Goal: Transaction & Acquisition: Purchase product/service

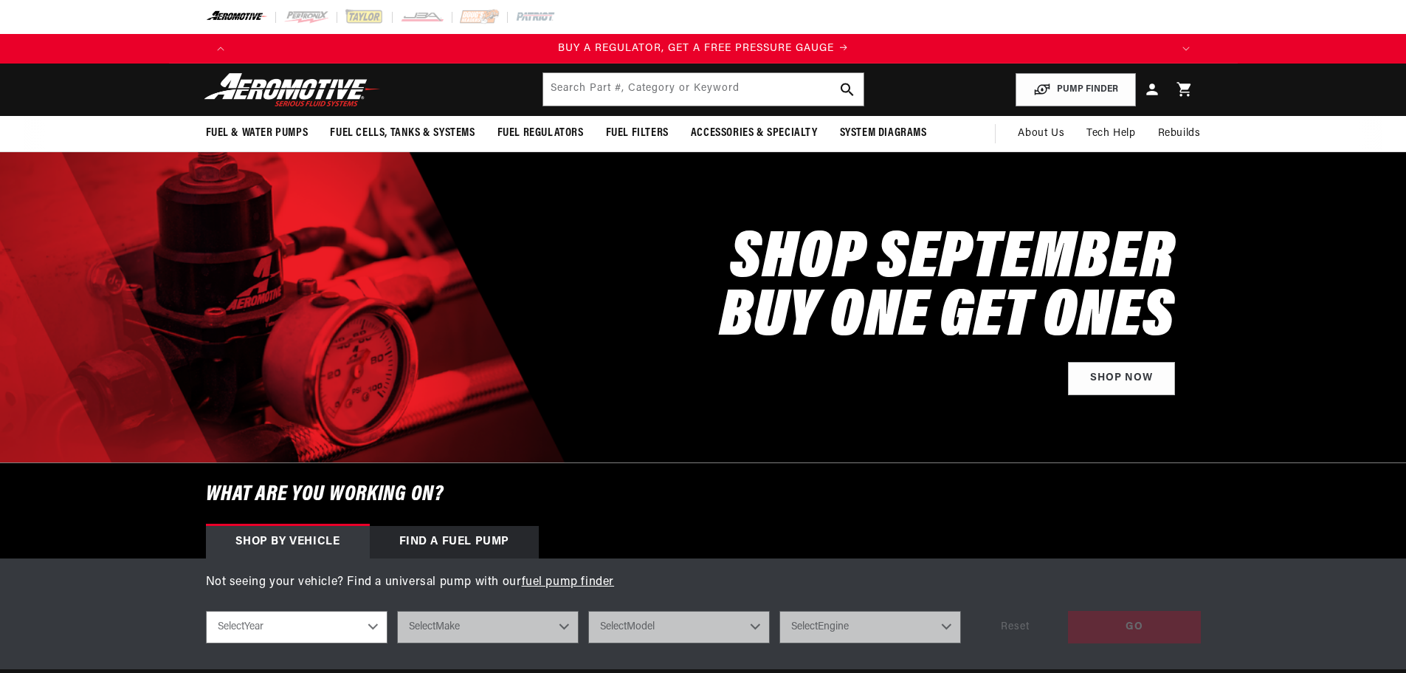
click at [630, 85] on input "text" at bounding box center [703, 89] width 320 height 32
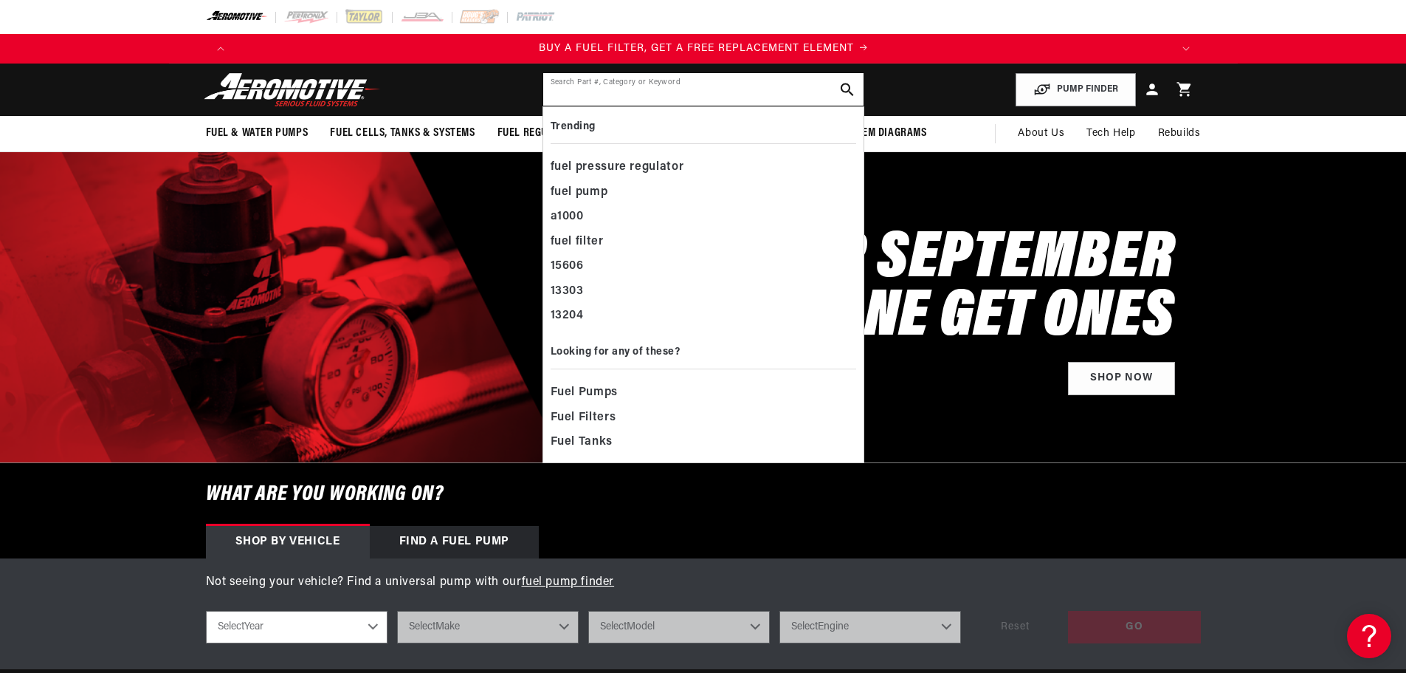
click at [592, 91] on input "text" at bounding box center [703, 89] width 320 height 32
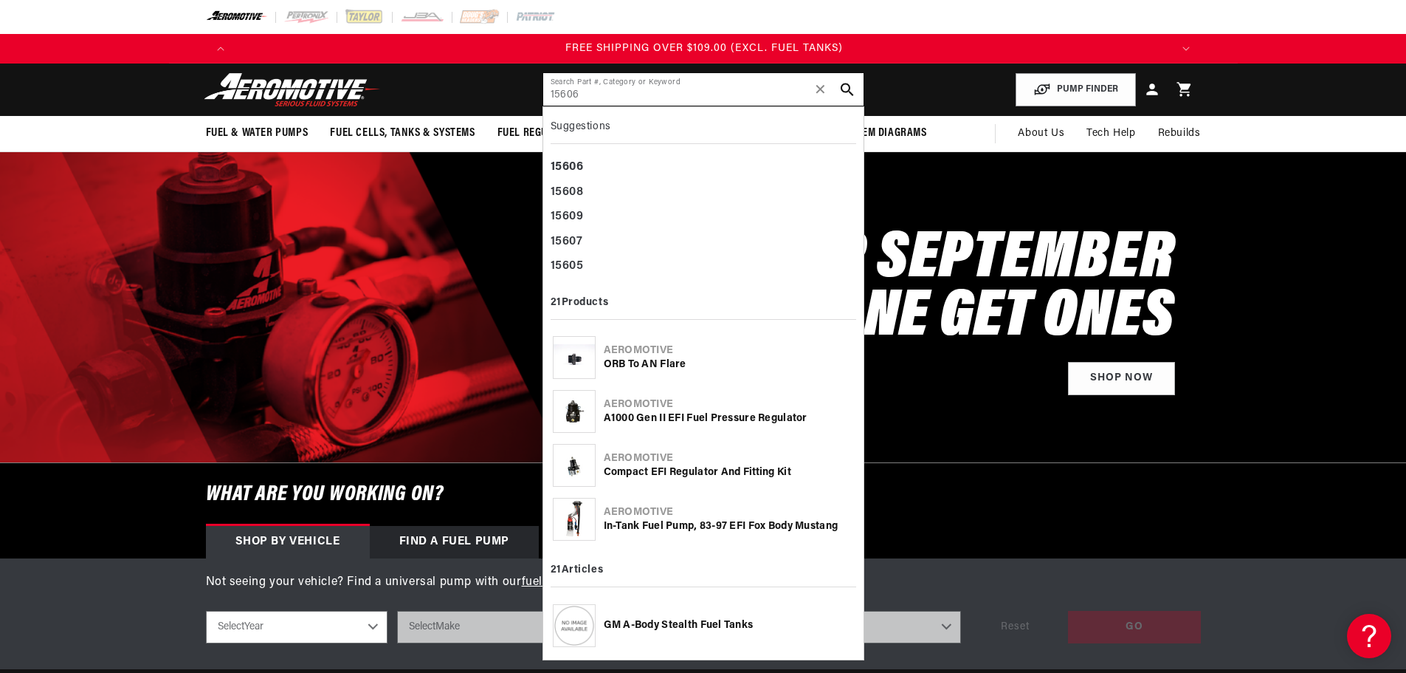
scroll to position [0, 2808]
type input "15606"
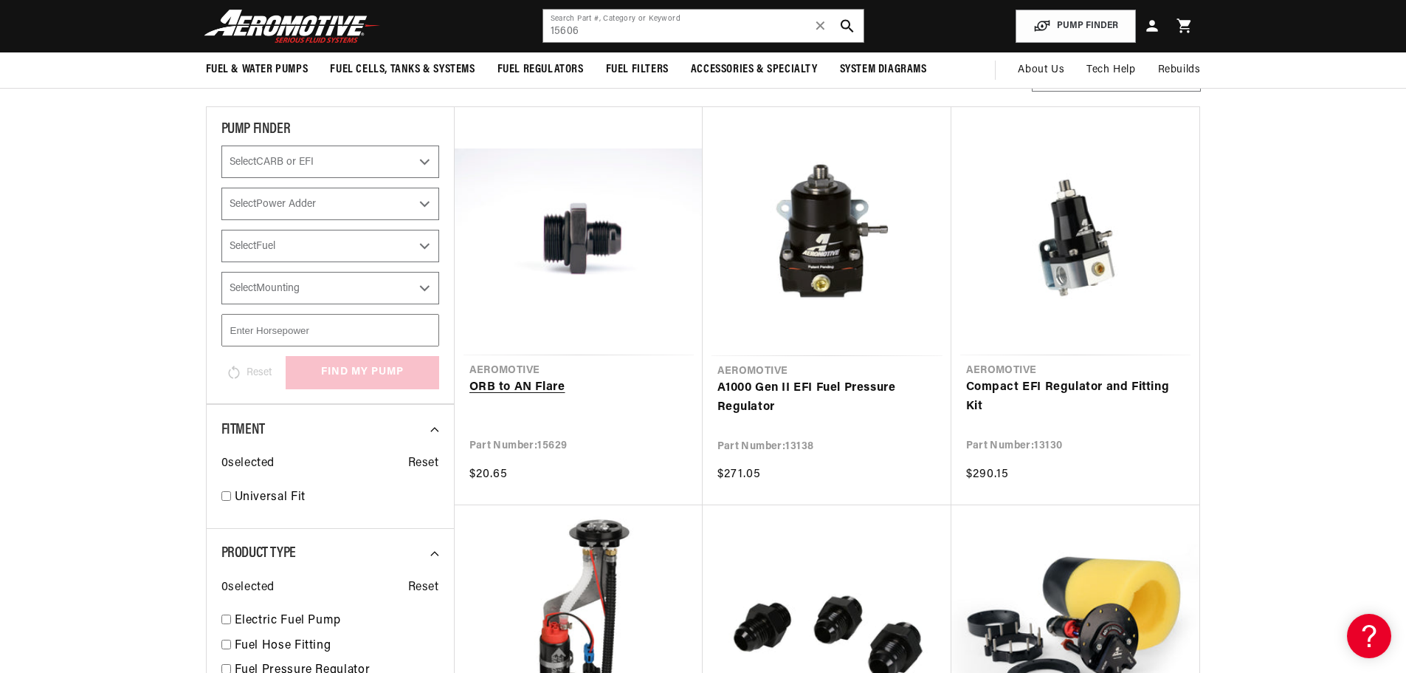
scroll to position [74, 0]
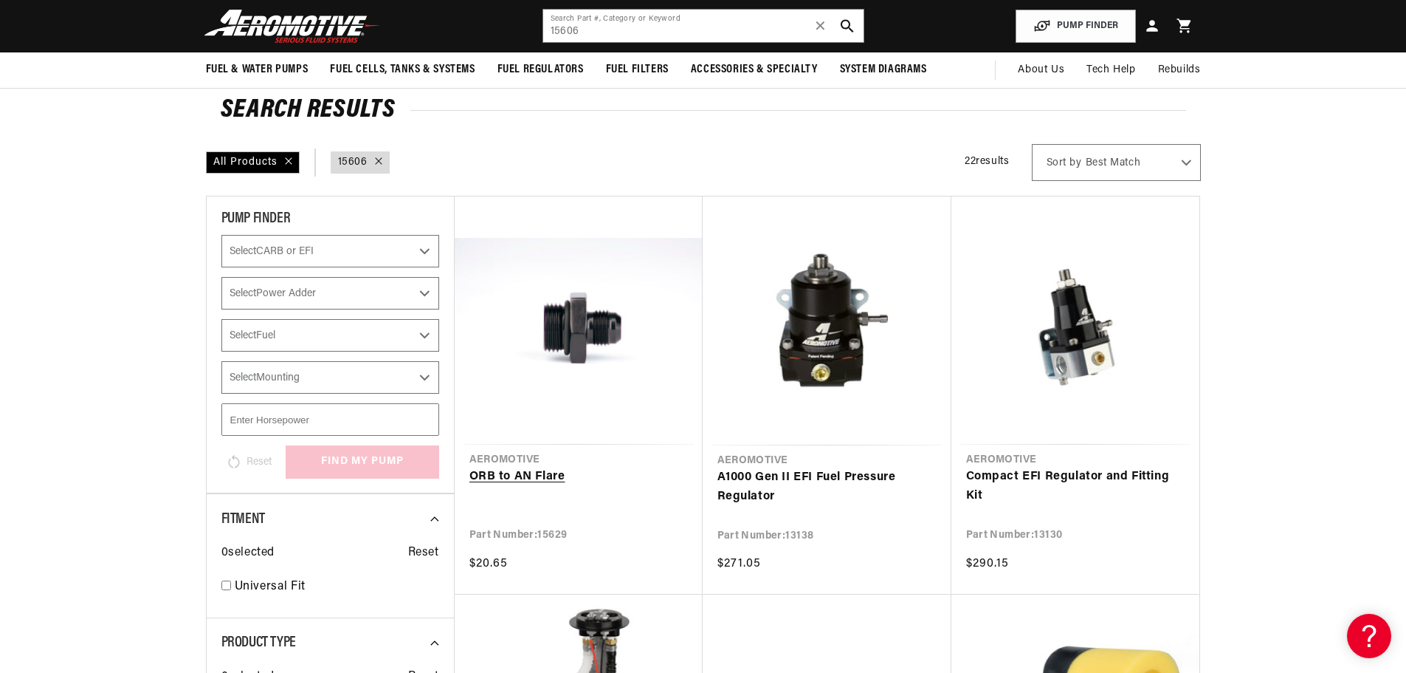
click at [611, 467] on link "ORB to AN Flare" at bounding box center [579, 476] width 219 height 19
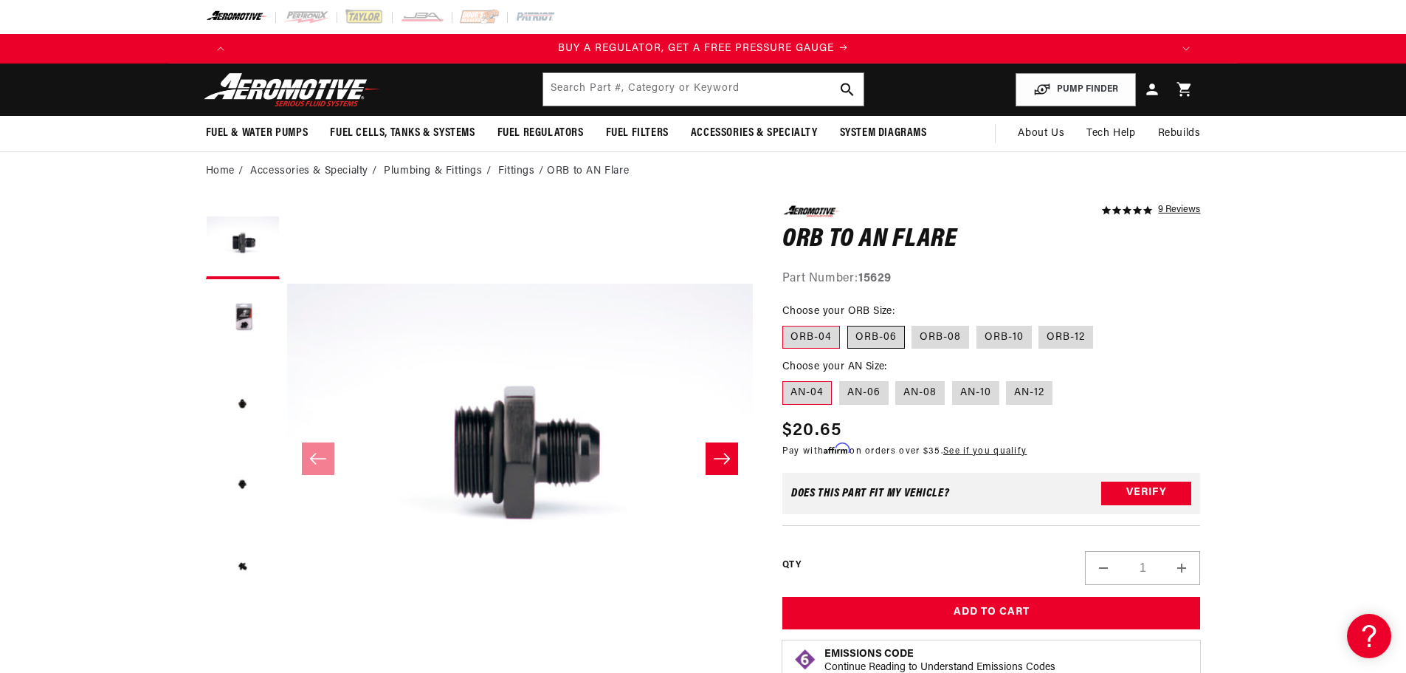
click at [885, 336] on label "ORB-06" at bounding box center [877, 338] width 58 height 24
click at [848, 323] on input "ORB-06" at bounding box center [848, 323] width 1 height 1
radio input "true"
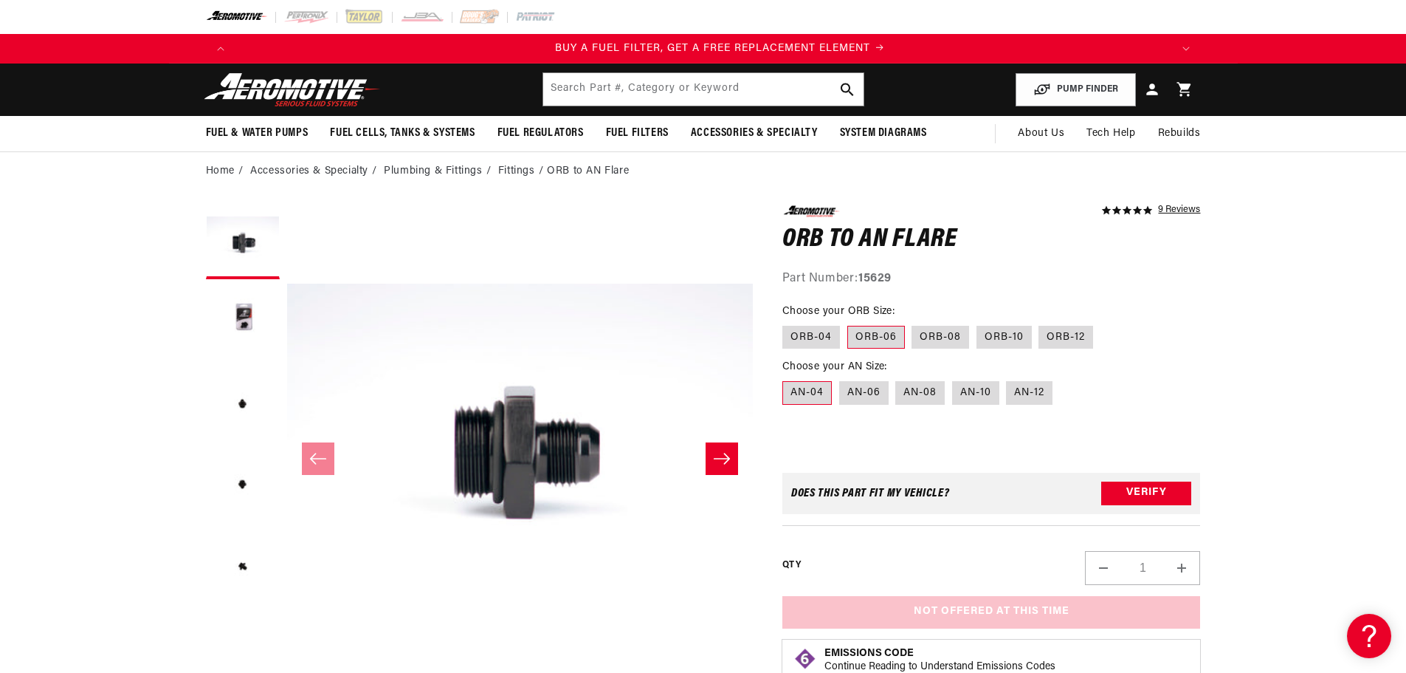
scroll to position [0, 936]
click at [868, 393] on label "AN-06" at bounding box center [863, 393] width 49 height 24
click at [840, 379] on input "AN-06" at bounding box center [839, 378] width 1 height 1
radio input "true"
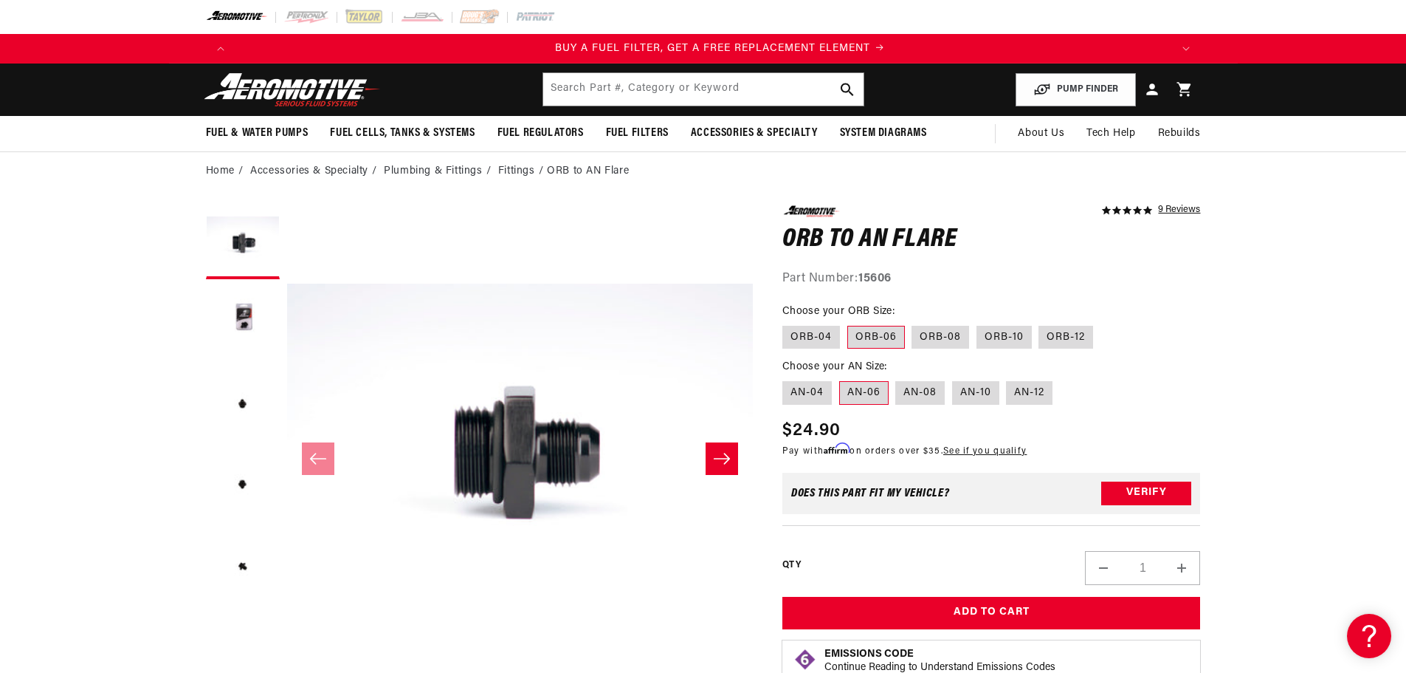
scroll to position [0, 936]
click at [1309, 342] on section "5.0 star rating 9 Reviews ORB to AN Flare ORB to AN Flare 5.0 star rating 9 Rev…" at bounding box center [703, 588] width 1406 height 797
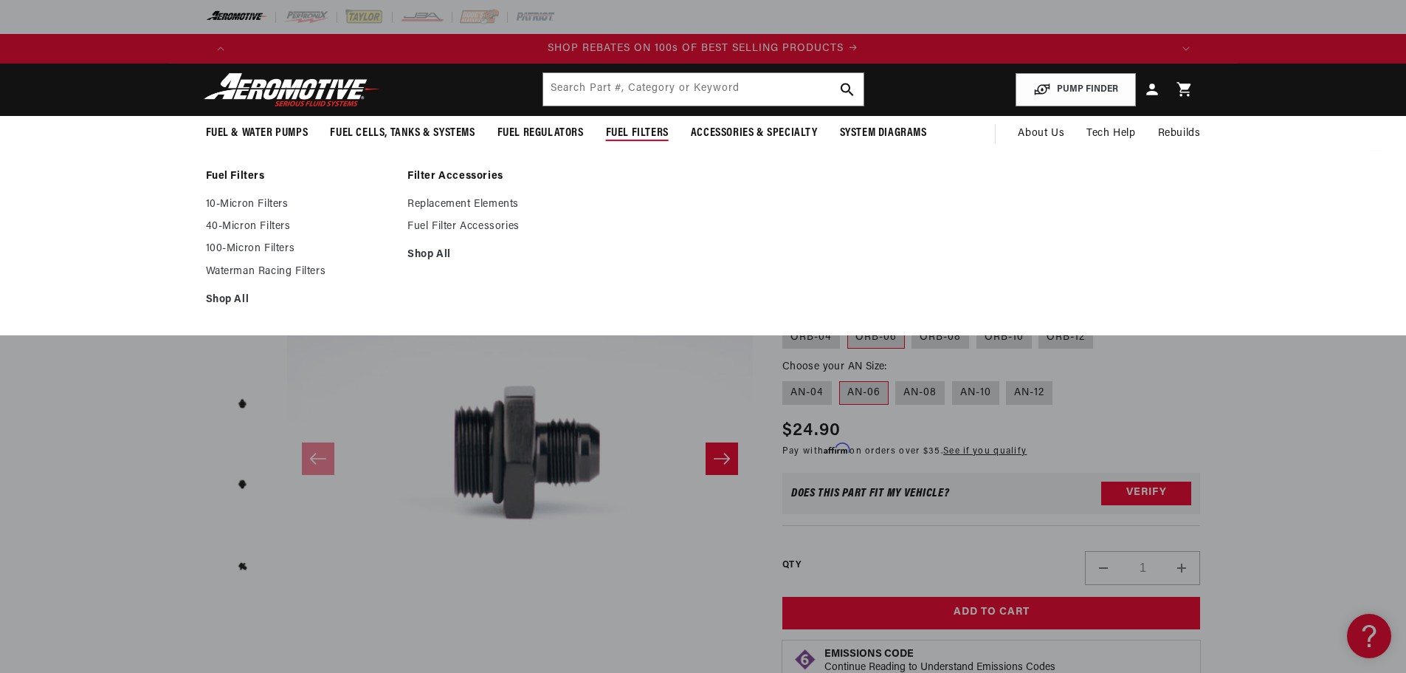
click at [1222, 226] on ul "Fuel Filters 10-Micron Filters 40-Micron Filters 100-Micron Filters" at bounding box center [703, 242] width 1069 height 145
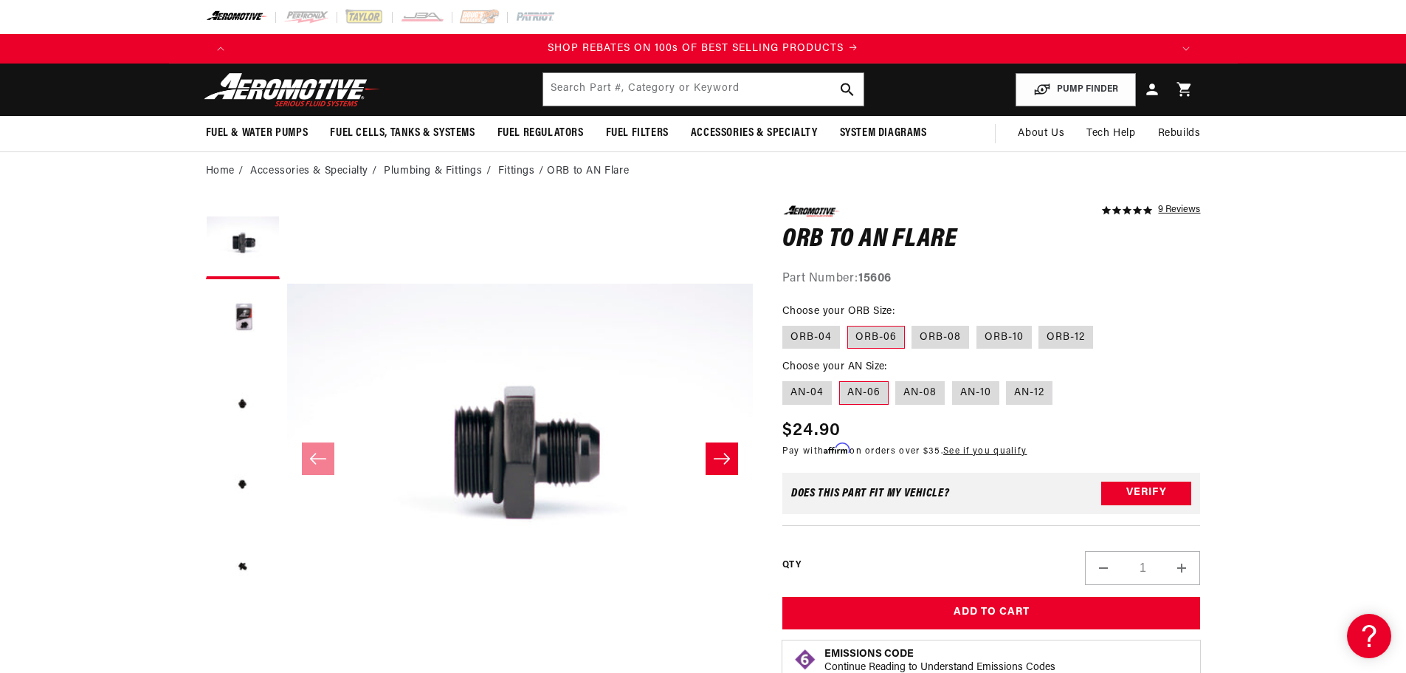
click at [1294, 414] on section "5.0 star rating 9 Reviews ORB to AN Flare ORB to AN Flare 5.0 star rating 9 Rev…" at bounding box center [703, 588] width 1406 height 797
click at [1253, 326] on section "5.0 star rating 9 Reviews ORB to AN Flare ORB to AN Flare 5.0 star rating 9 Rev…" at bounding box center [703, 588] width 1406 height 797
click at [1235, 396] on div "Close dialog NOT SO FAST! No time to browse? No problem. Sign up and we'll keep…" at bounding box center [709, 336] width 1418 height 673
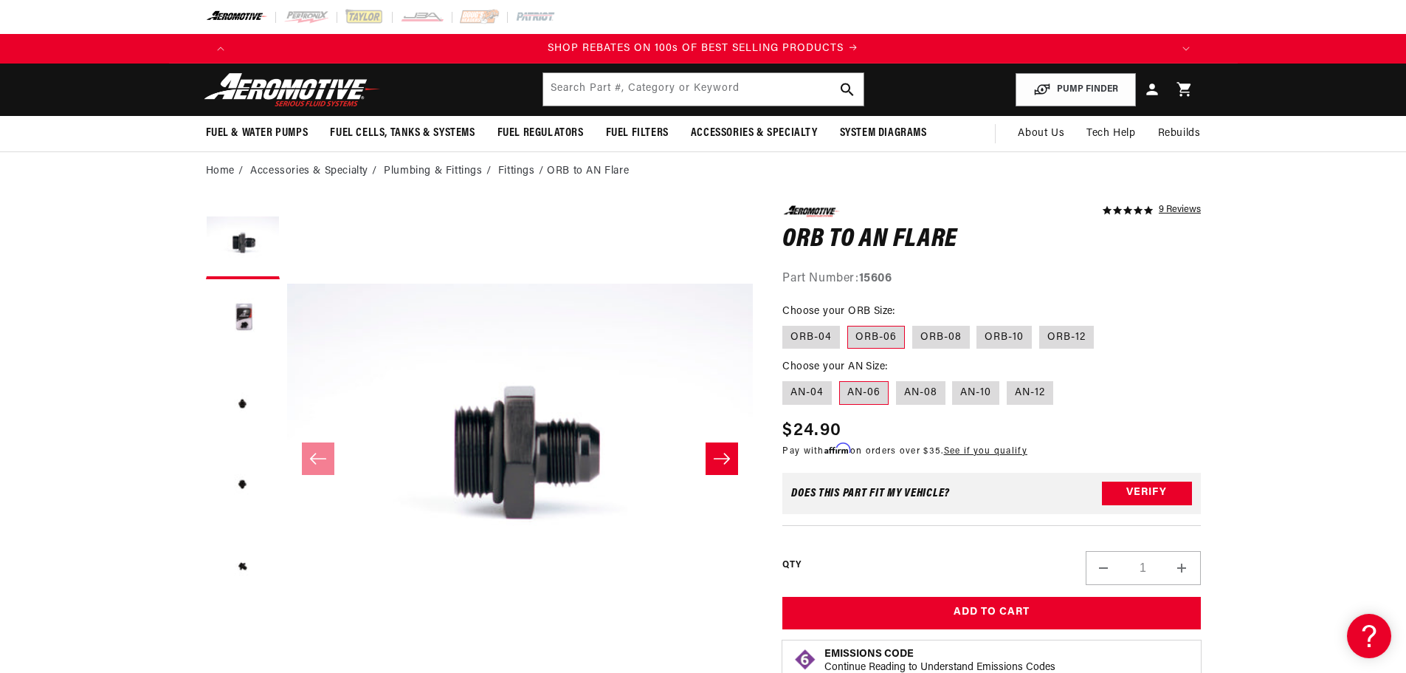
click at [1138, 323] on fieldset "Choose your ORB Size: ORB-04 ORB-06 ORB-08 ORB-10 ORB-12" at bounding box center [992, 326] width 419 height 47
click at [557, 83] on input "text" at bounding box center [703, 89] width 320 height 32
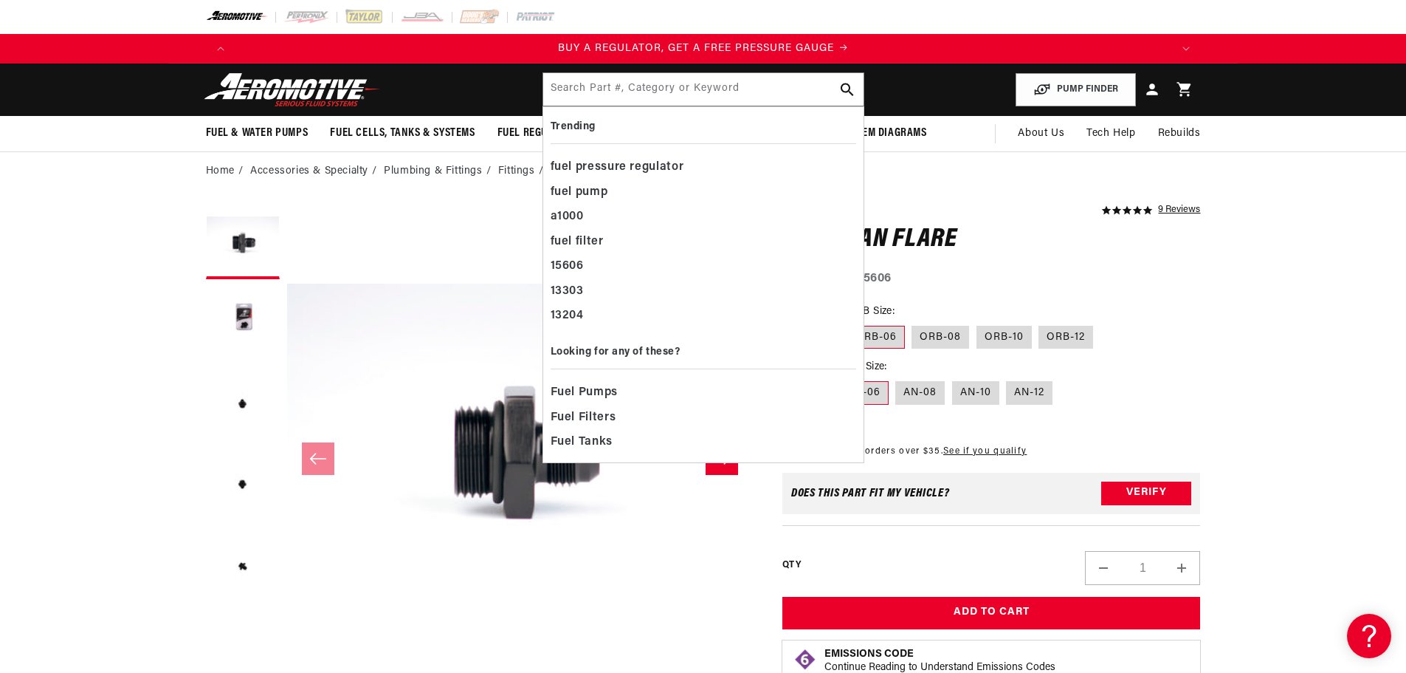
click at [1216, 354] on section "5.0 star rating 9 Reviews ORB to AN Flare ORB to AN Flare 5.0 star rating 9 Rev…" at bounding box center [703, 588] width 1069 height 797
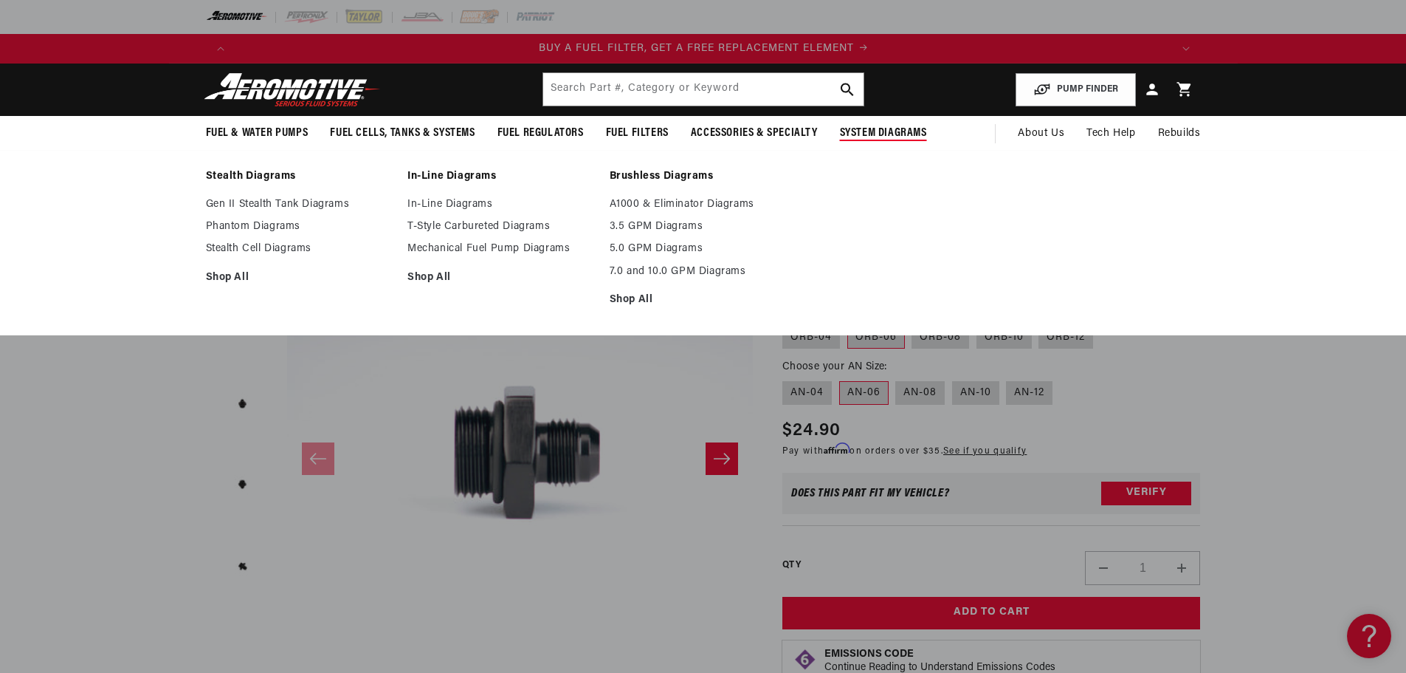
scroll to position [0, 936]
click at [907, 128] on span "System Diagrams" at bounding box center [883, 134] width 87 height 16
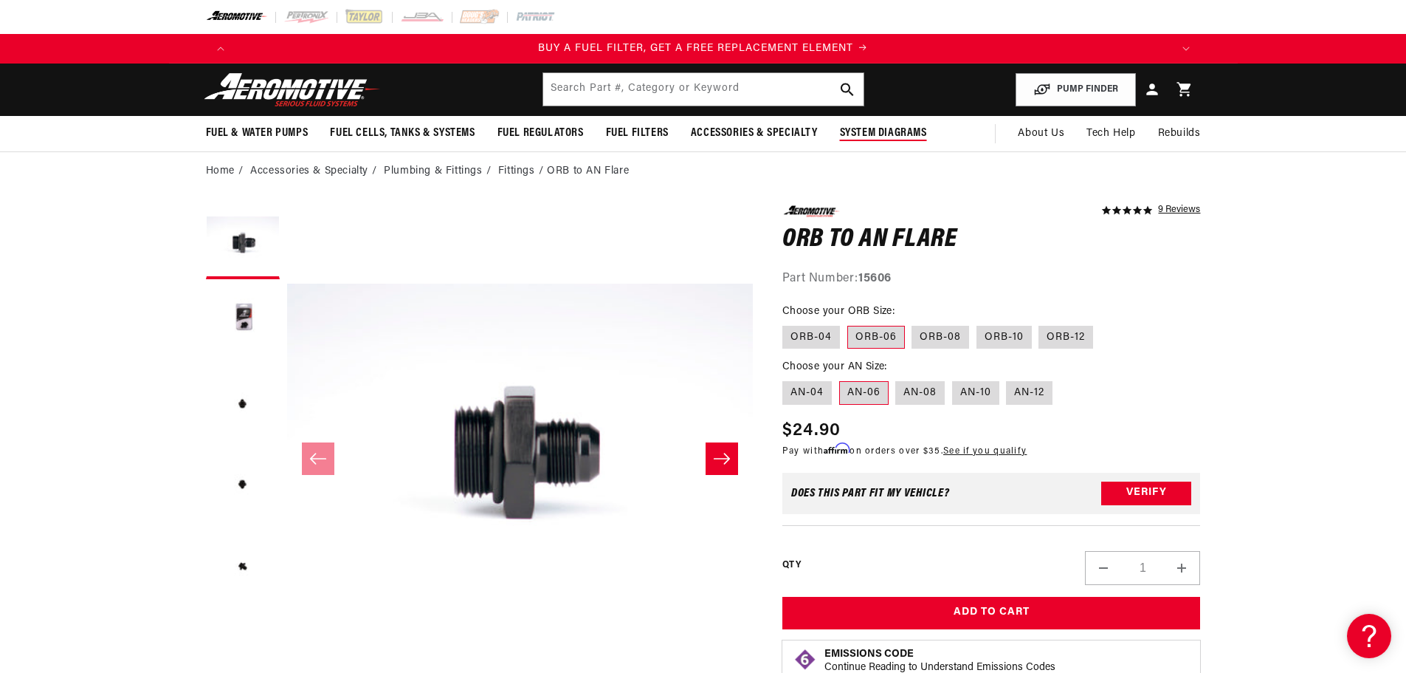
click at [886, 128] on span "System Diagrams" at bounding box center [883, 134] width 87 height 16
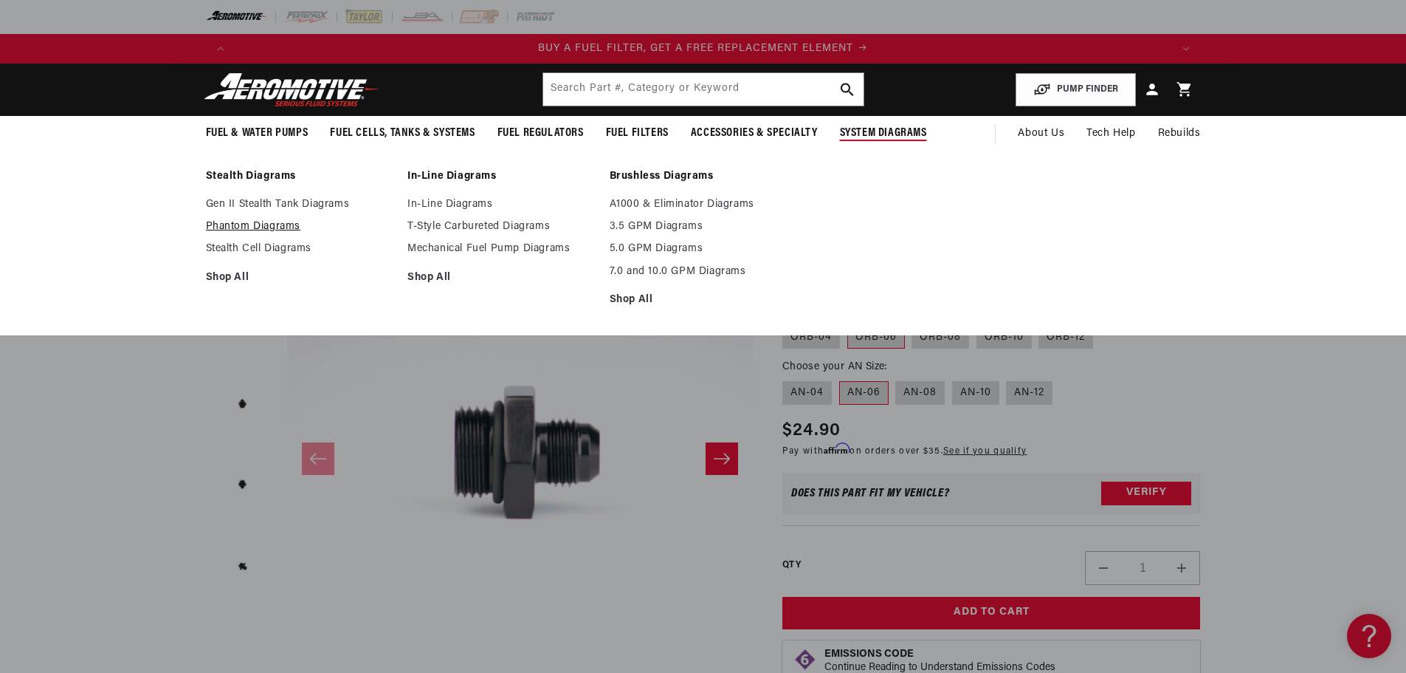
click at [244, 224] on link "Phantom Diagrams" at bounding box center [300, 226] width 188 height 13
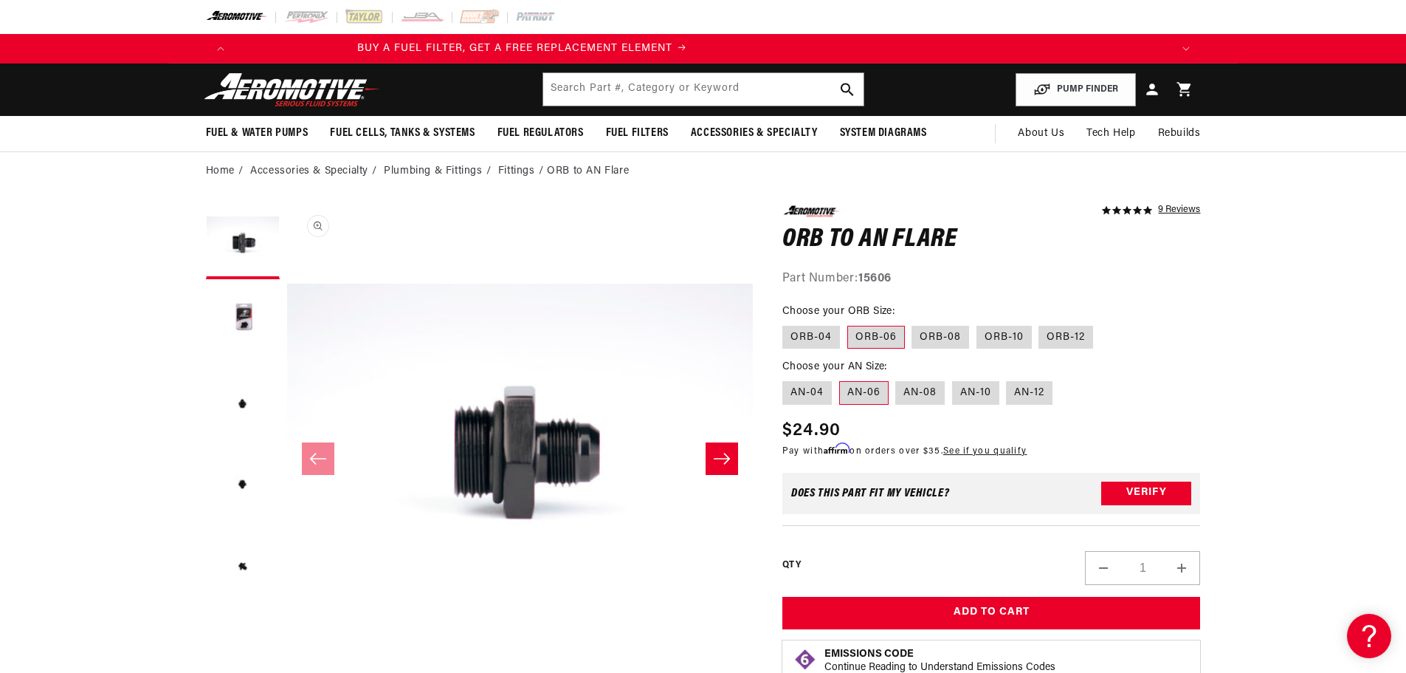
scroll to position [0, 1601]
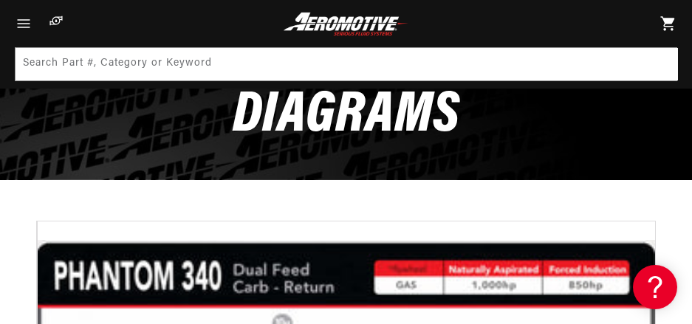
scroll to position [0, 1544]
